Goal: Navigation & Orientation: Find specific page/section

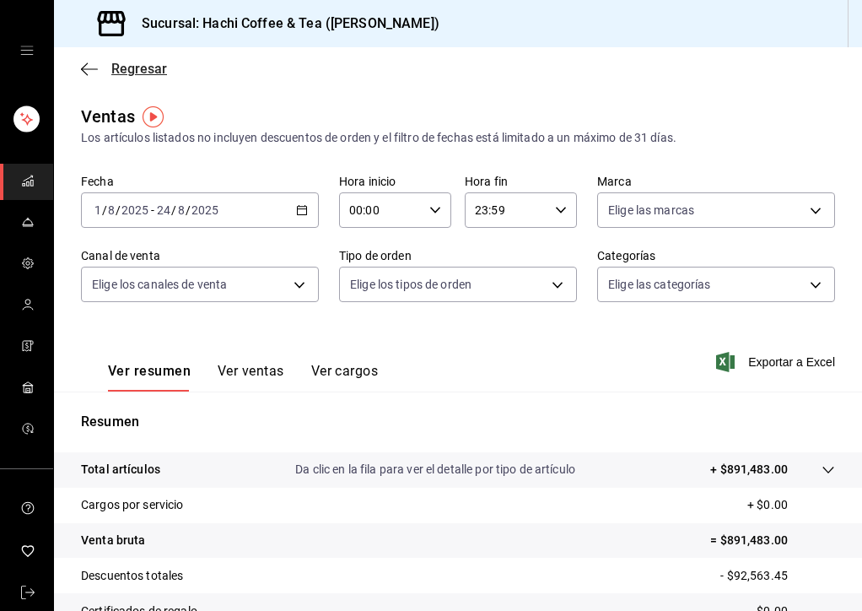
click at [92, 72] on icon "button" at bounding box center [89, 69] width 17 height 15
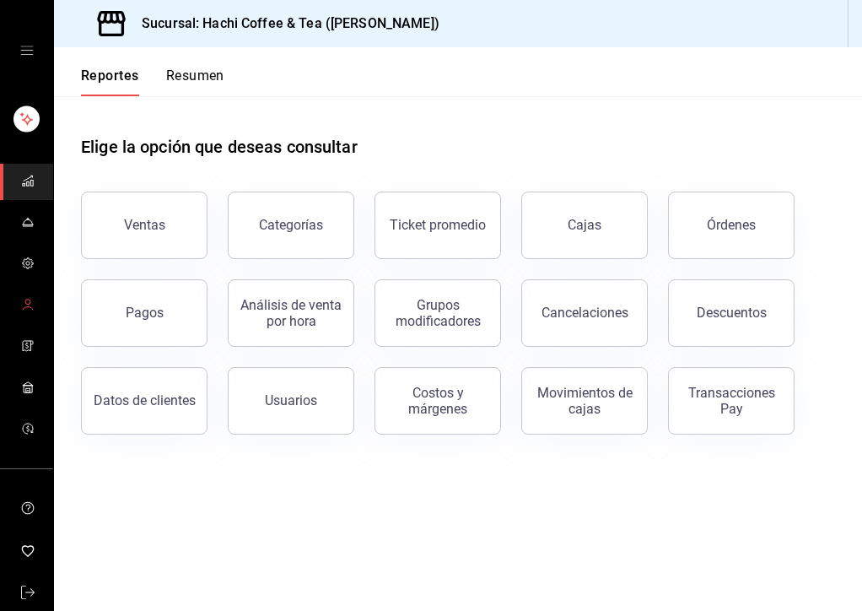
click at [22, 316] on span "mailbox folders" at bounding box center [27, 305] width 13 height 23
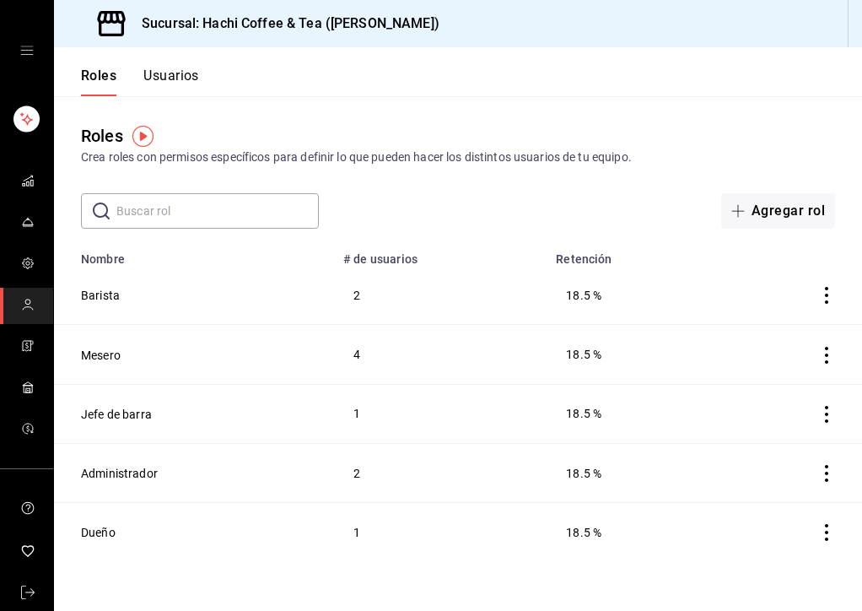
click at [513, 98] on div "Roles Crea roles con permisos específicos para definir lo que pueden hacer los …" at bounding box center [458, 162] width 808 height 132
click at [474, 110] on div "Roles Crea roles con permisos específicos para definir lo que pueden hacer los …" at bounding box center [458, 162] width 808 height 132
